Goal: Check status: Check status

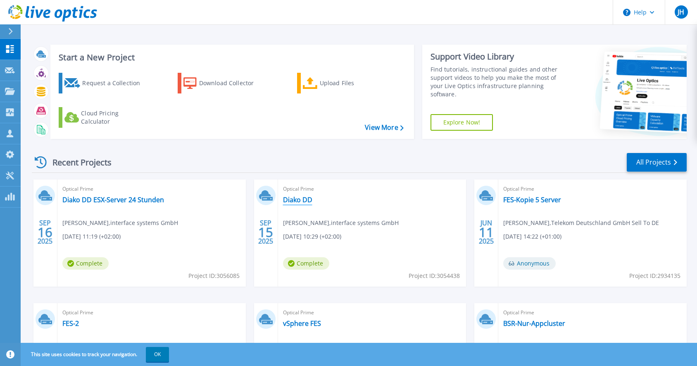
click at [285, 199] on link "Diako DD" at bounding box center [297, 200] width 29 height 8
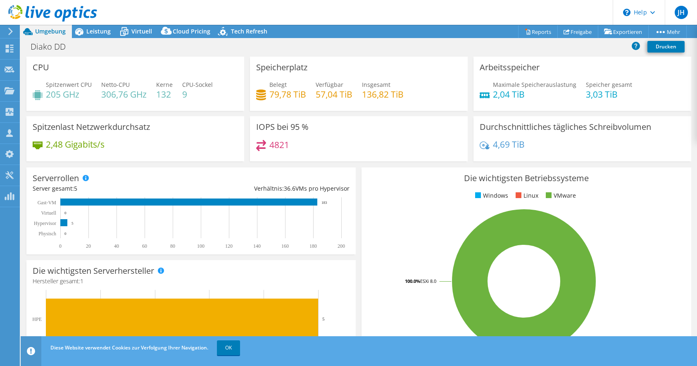
select select "USD"
click at [100, 36] on div "Leistung" at bounding box center [94, 31] width 45 height 13
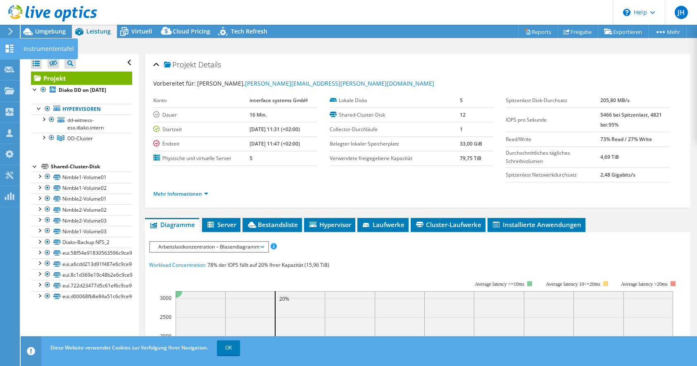
click at [34, 50] on div "Instrumententafel" at bounding box center [48, 48] width 59 height 21
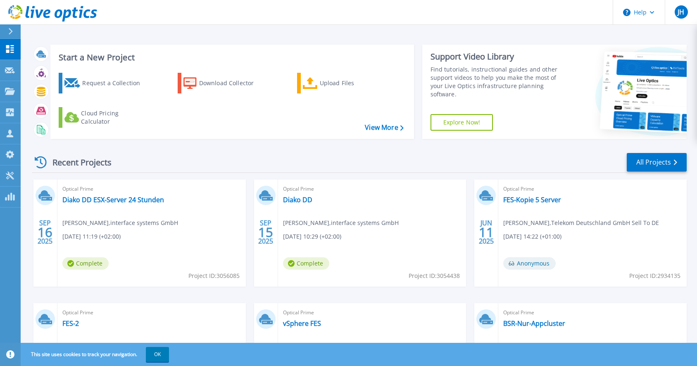
click at [91, 194] on div "Optical Prime Diako DD ESX-Server 24 Stunden Joerg Hasselmann , interface syste…" at bounding box center [151, 232] width 189 height 107
click at [93, 198] on link "Diako DD ESX-Server 24 Stunden" at bounding box center [113, 200] width 102 height 8
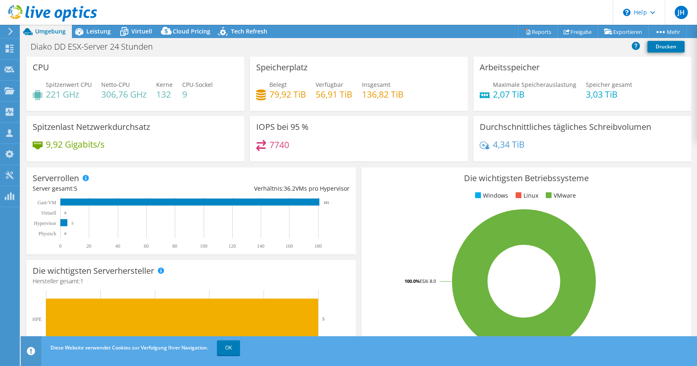
select select "USD"
click at [385, 155] on div "7740" at bounding box center [358, 149] width 205 height 18
click at [101, 38] on div "Diako DD ESX-Server 24 Stunden Drucken" at bounding box center [359, 47] width 677 height 19
click at [100, 34] on span "Leistung" at bounding box center [98, 31] width 24 height 8
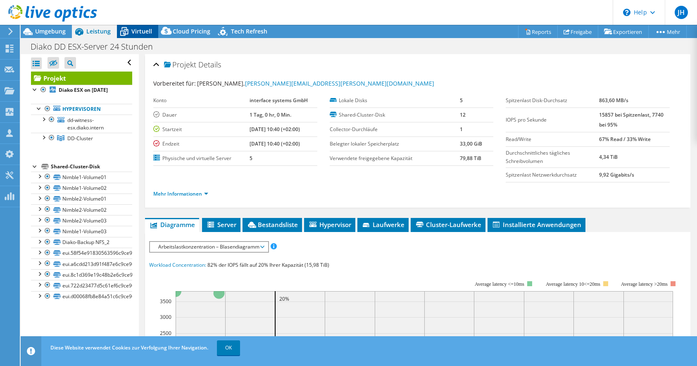
click at [146, 35] on span "Virtuell" at bounding box center [141, 31] width 21 height 8
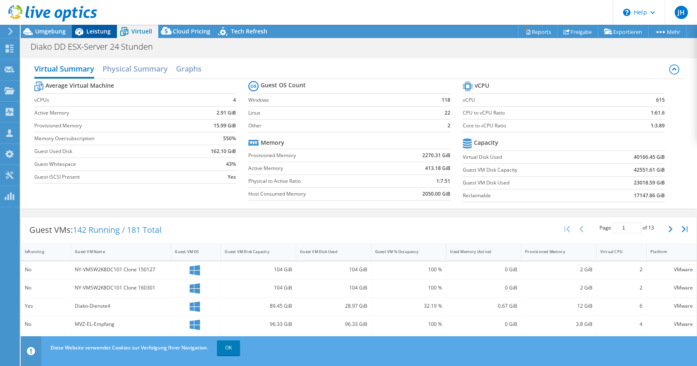
click at [93, 32] on span "Leistung" at bounding box center [98, 31] width 24 height 8
